Goal: Information Seeking & Learning: Learn about a topic

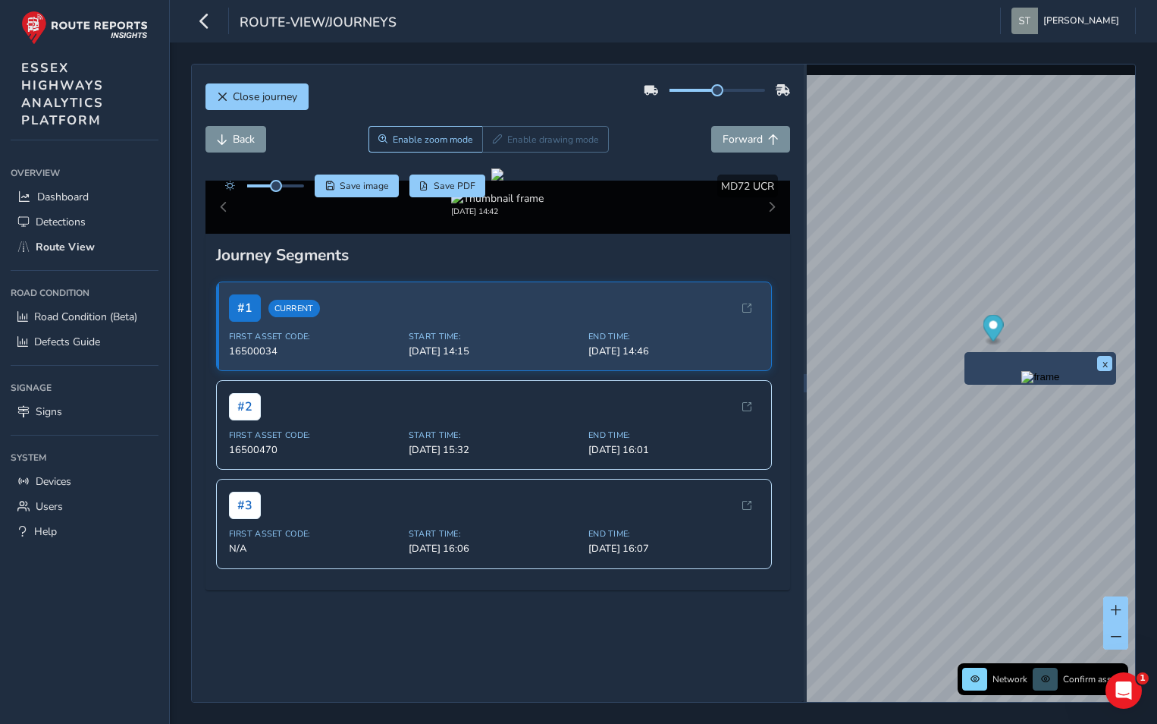
click at [967, 355] on div "x" at bounding box center [1041, 368] width 152 height 33
click at [946, 371] on div "x" at bounding box center [1019, 382] width 152 height 33
click at [269, 96] on span "Close journey" at bounding box center [265, 97] width 64 height 14
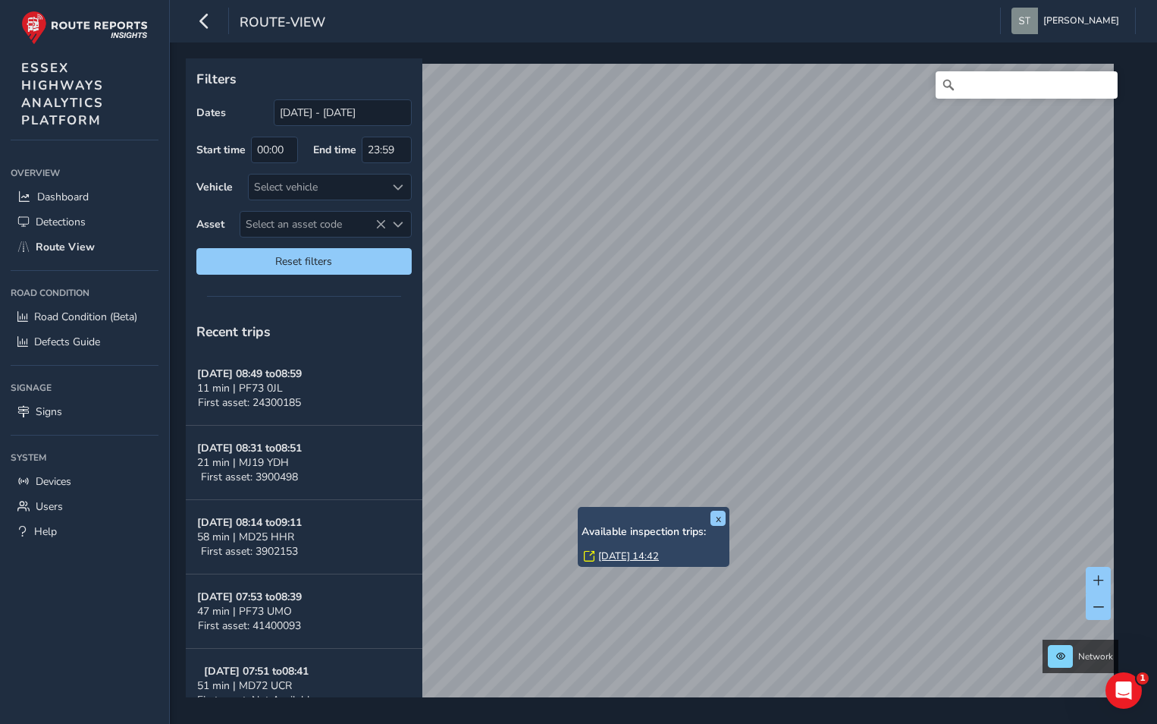
click at [623, 552] on link "[DATE] 14:42" at bounding box center [628, 556] width 61 height 14
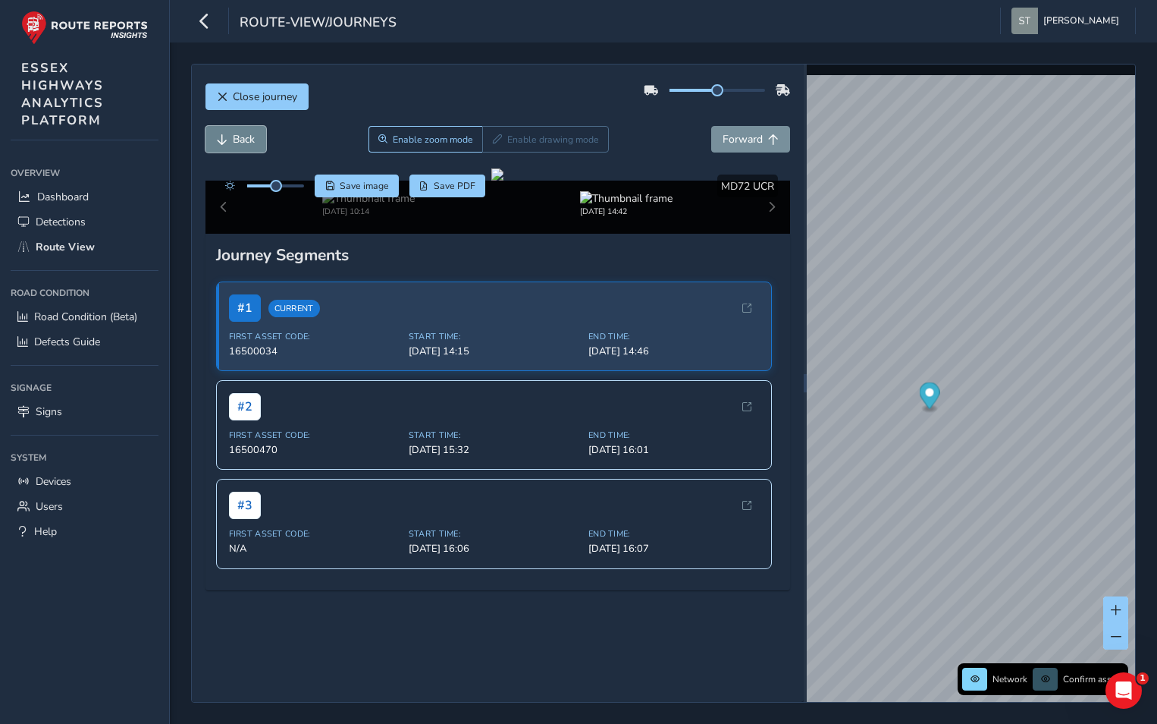
click at [239, 135] on span "Back" at bounding box center [244, 139] width 22 height 14
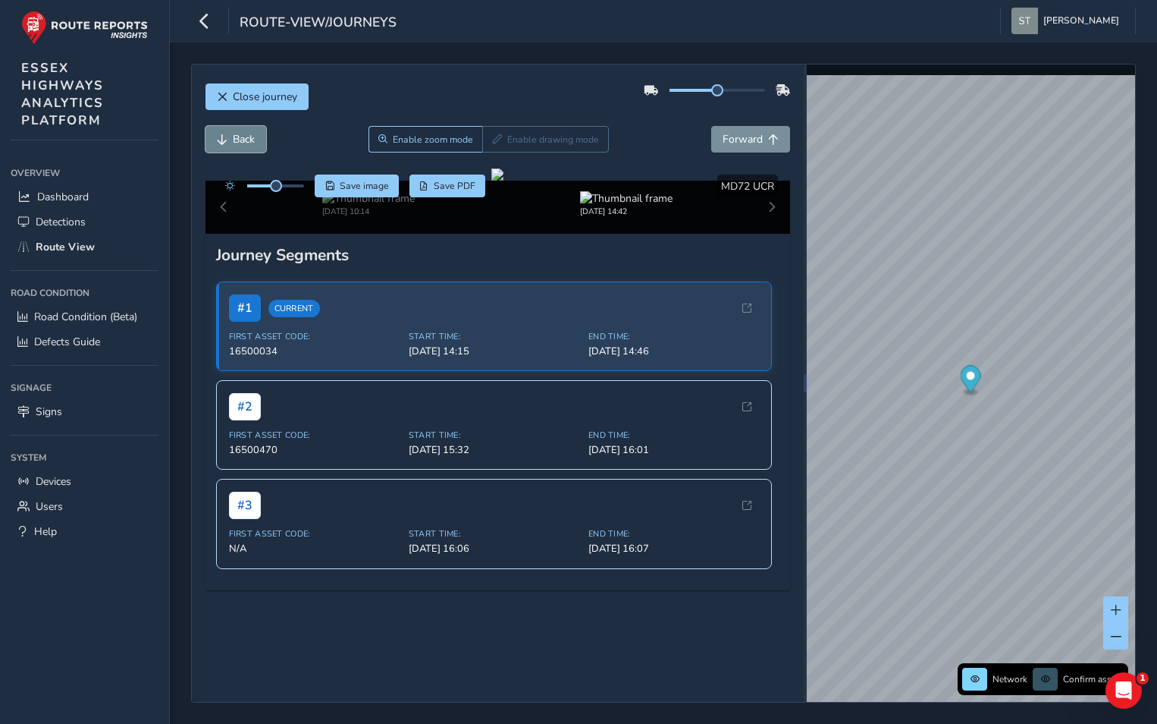
click at [239, 135] on span "Back" at bounding box center [244, 139] width 22 height 14
click at [726, 145] on span "Forward" at bounding box center [743, 139] width 40 height 14
click at [247, 90] on span "Close journey" at bounding box center [265, 97] width 64 height 14
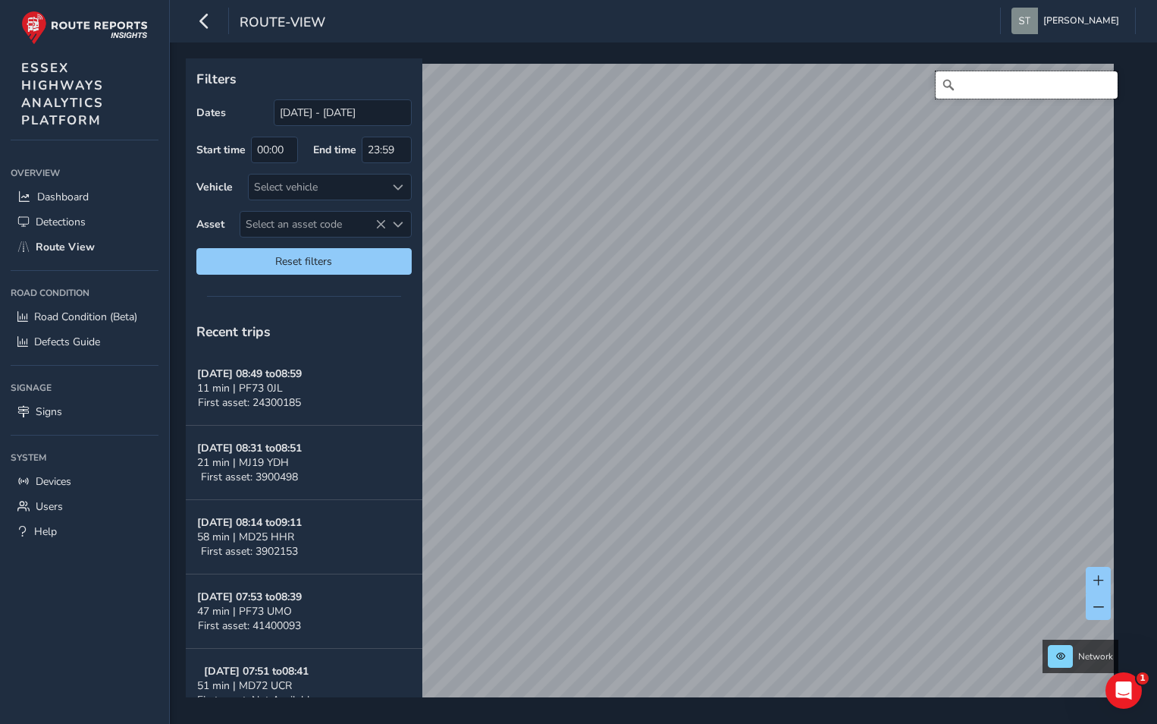
click at [963, 79] on input "Search" at bounding box center [1027, 84] width 182 height 27
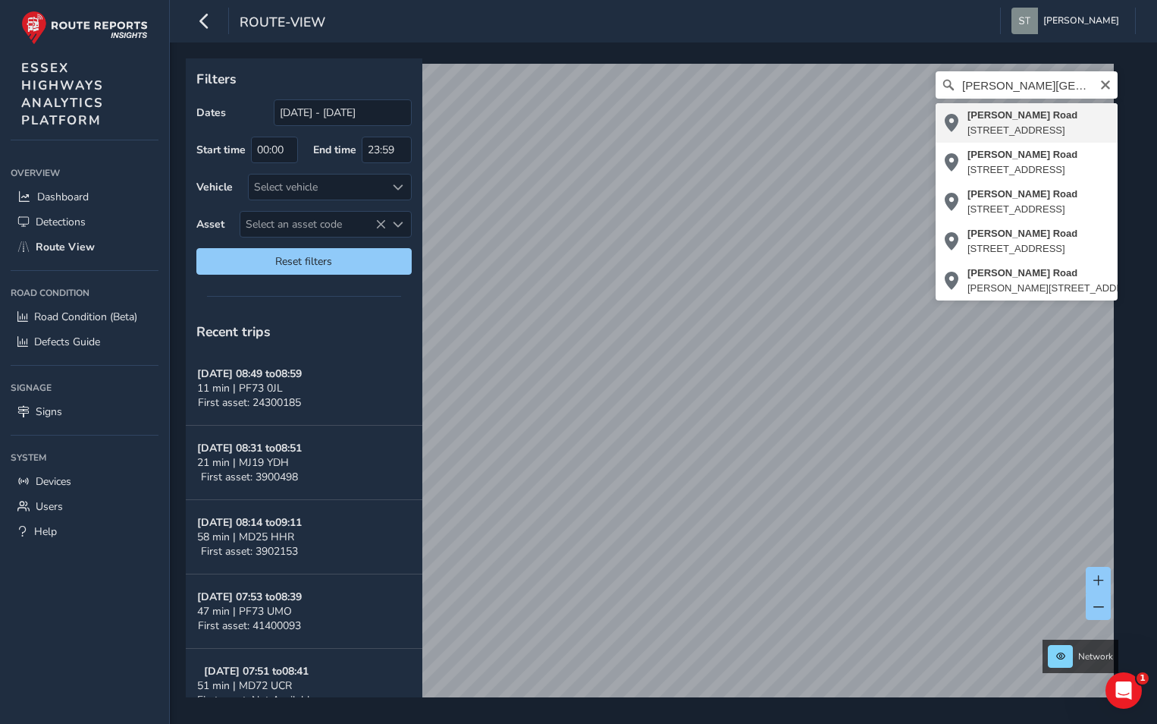
type input "[PERSON_NAME][STREET_ADDRESS]"
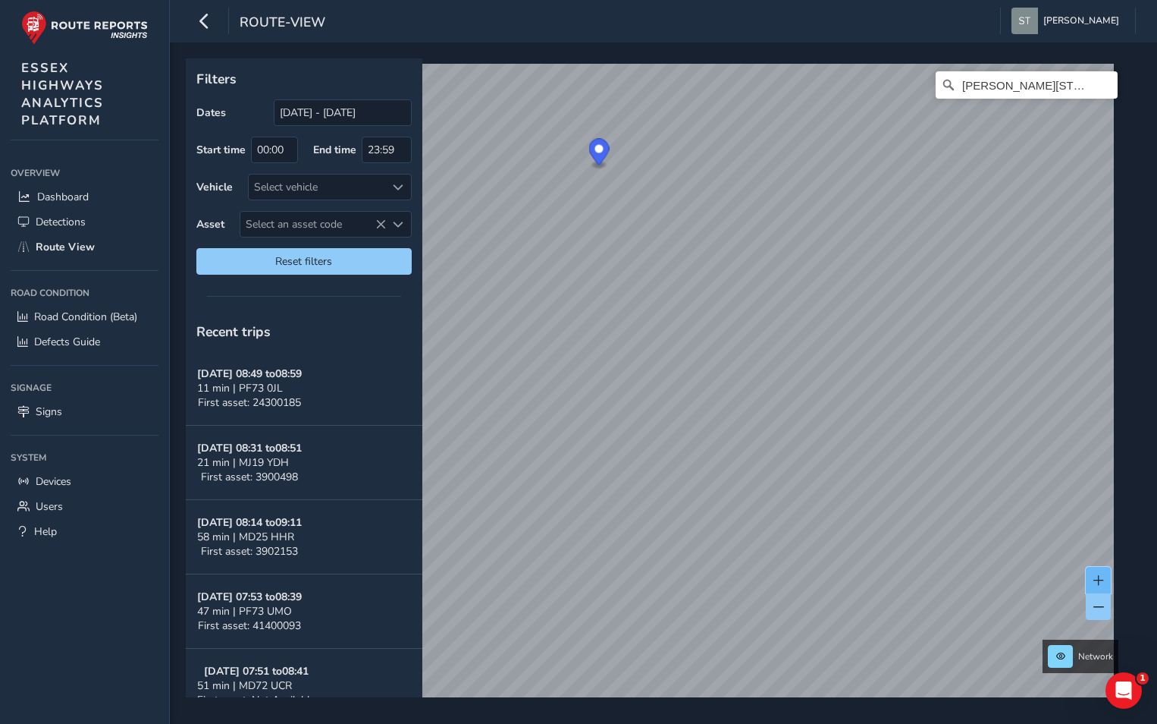
click at [1088, 574] on button at bounding box center [1098, 580] width 25 height 27
